Goal: Find specific page/section: Find specific page/section

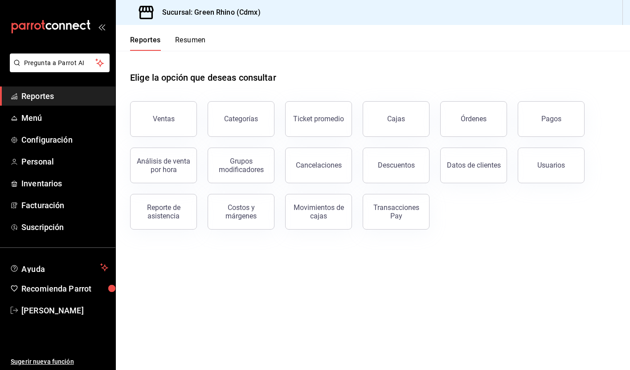
click at [144, 120] on button "Ventas" at bounding box center [163, 119] width 67 height 36
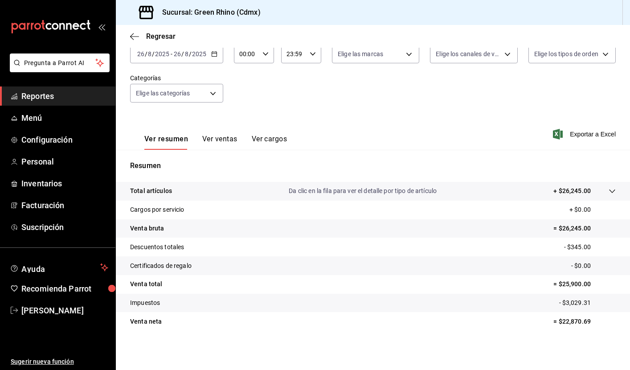
scroll to position [57, 0]
click at [68, 99] on span "Reportes" at bounding box center [64, 96] width 87 height 12
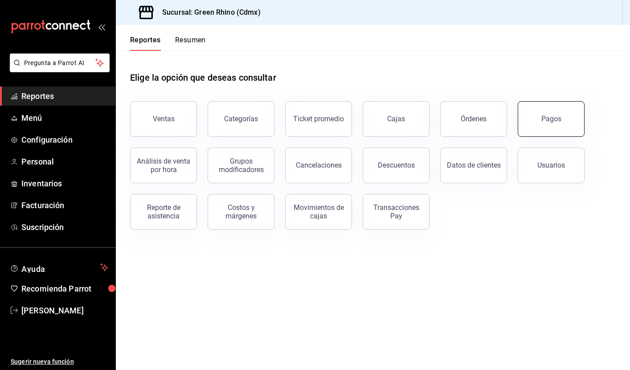
click at [545, 128] on button "Pagos" at bounding box center [551, 119] width 67 height 36
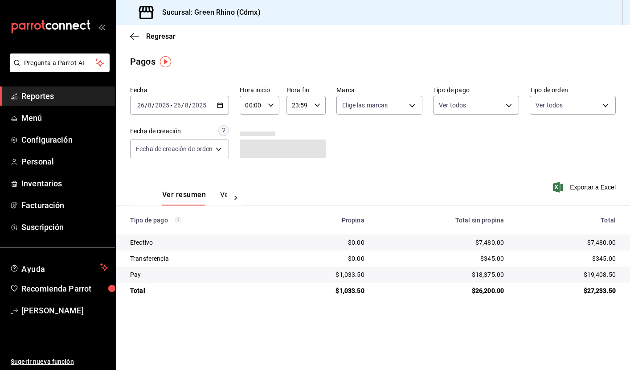
click at [60, 95] on span "Reportes" at bounding box center [64, 96] width 87 height 12
